Goal: Task Accomplishment & Management: Use online tool/utility

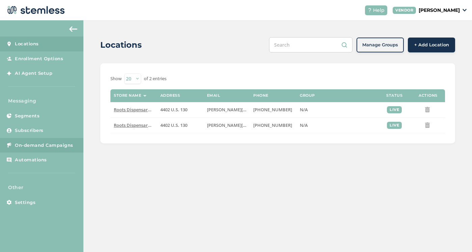
click at [61, 144] on span "On-demand Campaigns" at bounding box center [44, 145] width 58 height 7
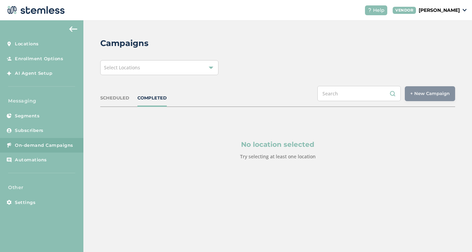
click at [184, 69] on div "Select Locations" at bounding box center [159, 67] width 118 height 15
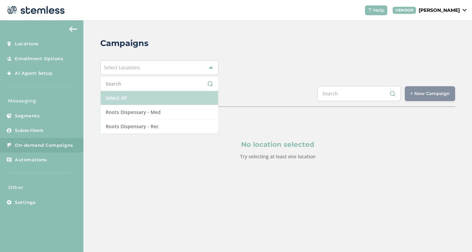
click at [163, 98] on li "Select All" at bounding box center [160, 98] width 118 height 14
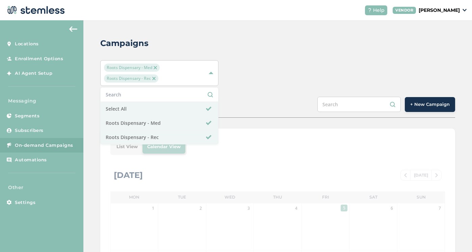
click at [283, 66] on div "Roots Dispensary - Med Roots Dispensary - Rec Select All Roots Dispensary - Med…" at bounding box center [277, 73] width 355 height 26
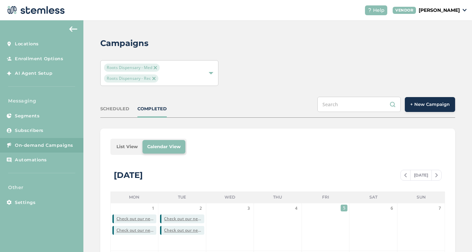
click at [426, 111] on button "+ New Campaign" at bounding box center [430, 104] width 50 height 15
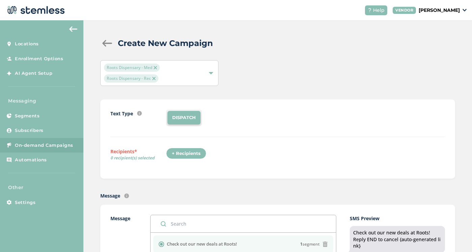
click at [186, 154] on div "+ Recipients" at bounding box center [186, 153] width 40 height 11
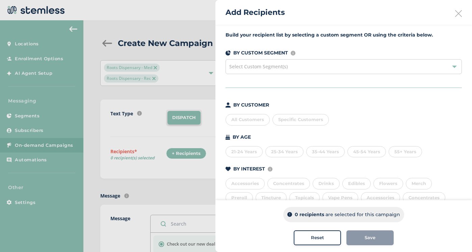
click at [242, 120] on div "All Customers" at bounding box center [248, 119] width 44 height 11
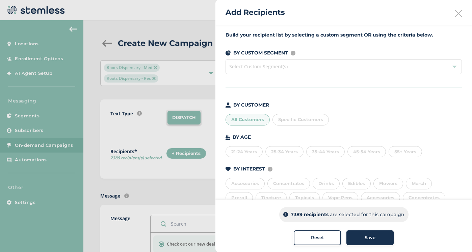
click at [368, 232] on button "Save" at bounding box center [369, 237] width 47 height 15
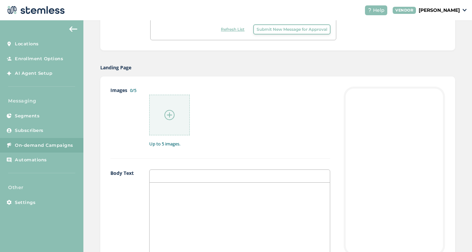
scroll to position [299, 0]
click at [175, 118] on div at bounding box center [169, 113] width 41 height 41
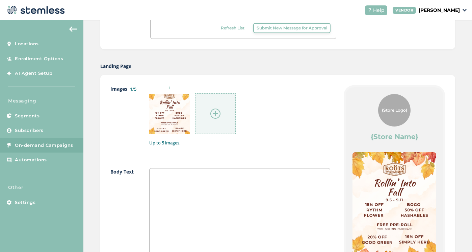
click at [278, 203] on div at bounding box center [240, 248] width 180 height 135
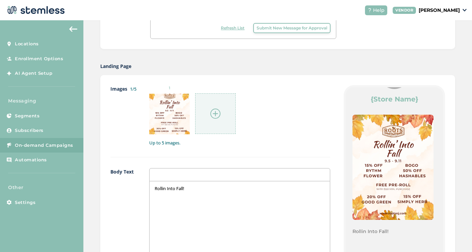
scroll to position [37, 0]
click at [164, 187] on p "Rollin Into Fall!" at bounding box center [240, 188] width 170 height 6
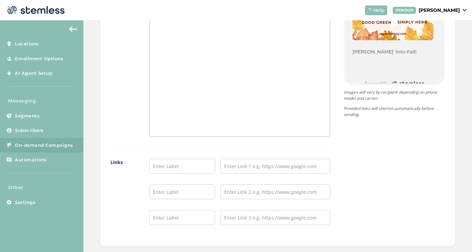
scroll to position [539, 0]
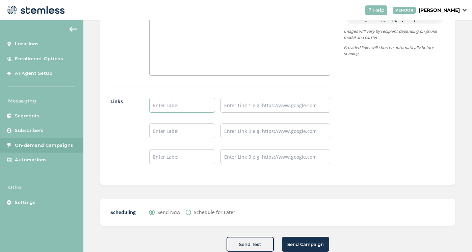
click at [167, 104] on input "text" at bounding box center [182, 105] width 66 height 15
type input "Shop Rec"
type input "Shop Med"
click at [270, 108] on input "text" at bounding box center [276, 105] width 110 height 15
paste input "[URL][DOMAIN_NAME]"
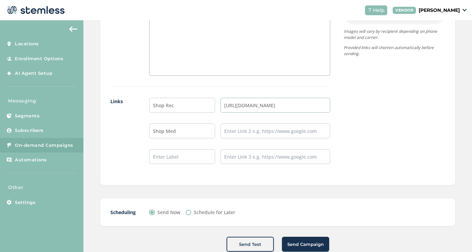
type input "[URL][DOMAIN_NAME]"
click at [271, 130] on input "text" at bounding box center [276, 130] width 110 height 15
paste input "[URL][DOMAIN_NAME]"
type input "[URL][DOMAIN_NAME]"
click at [205, 213] on label "Schedule for Later" at bounding box center [215, 211] width 42 height 7
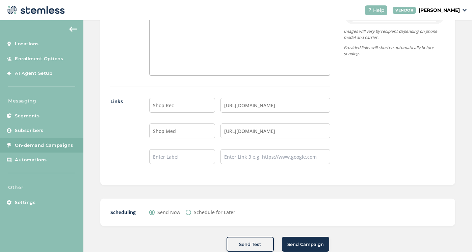
click at [191, 213] on input "Schedule for Later" at bounding box center [188, 211] width 5 height 5
radio input "true"
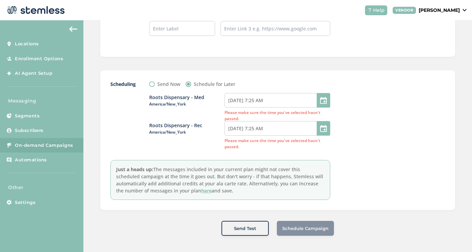
scroll to position [0, 0]
click at [300, 101] on input "[DATE] 7:25 AM" at bounding box center [278, 100] width 106 height 15
select select "7"
select select "25"
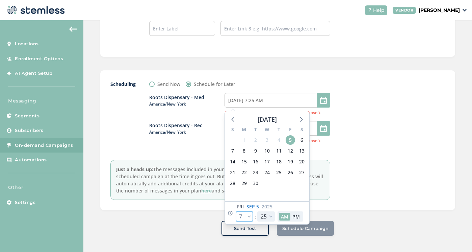
select select "9"
type input "[DATE] 9:25 AM"
select select "9"
select select "30"
type input "[DATE] 9:30 AM"
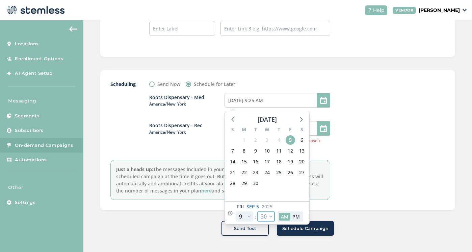
select select "30"
click at [380, 134] on div at bounding box center [394, 139] width 101 height 119
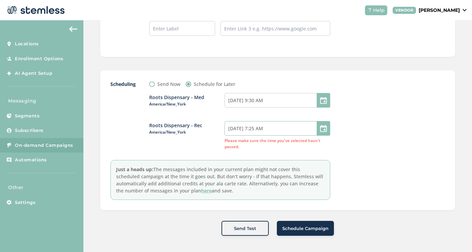
click at [264, 128] on input "[DATE] 7:25 AM" at bounding box center [278, 128] width 106 height 15
select select "7"
select select "25"
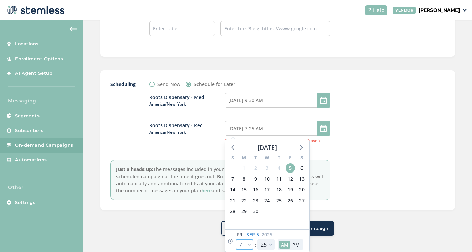
select select "9"
type input "[DATE] 9:25 AM"
select select "9"
select select "30"
type input "[DATE] 9:30 AM"
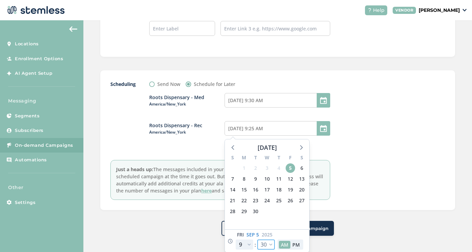
select select "30"
click at [416, 141] on div at bounding box center [394, 139] width 101 height 119
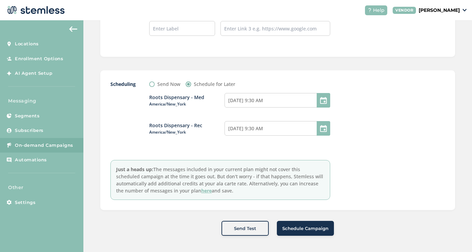
click at [319, 226] on span "Schedule Campaign" at bounding box center [305, 228] width 46 height 7
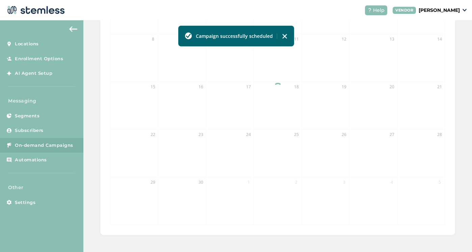
scroll to position [216, 0]
